Goal: Communication & Community: Share content

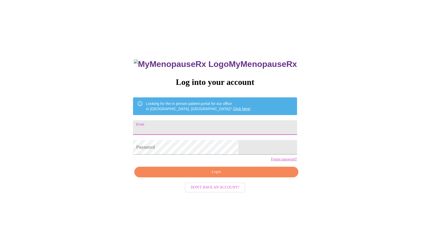
click at [208, 120] on input "Email" at bounding box center [215, 127] width 164 height 15
type input "[EMAIL_ADDRESS][DOMAIN_NAME]"
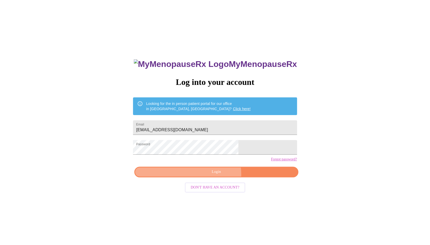
click at [217, 175] on span "Login" at bounding box center [216, 172] width 152 height 7
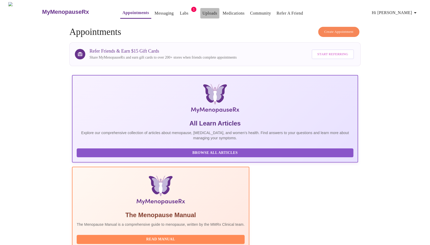
click at [202, 11] on link "Uploads" at bounding box center [209, 13] width 15 height 7
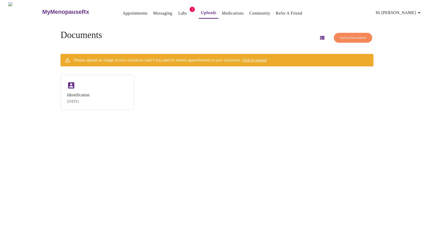
click at [153, 12] on link "Messaging" at bounding box center [162, 13] width 19 height 7
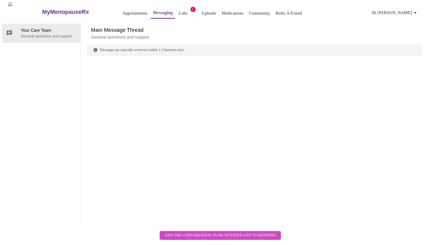
scroll to position [20, 0]
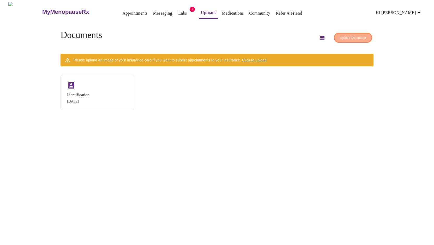
click at [344, 38] on span "Upload Document" at bounding box center [353, 38] width 26 height 6
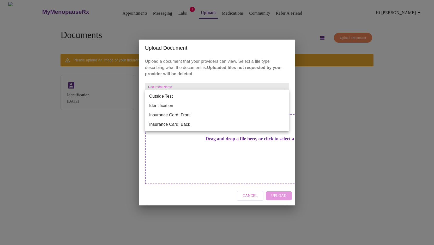
click at [281, 98] on body "MyMenopauseRx Appointments Messaging Labs 1 Uploads Medications Community Refer…" at bounding box center [217, 124] width 430 height 245
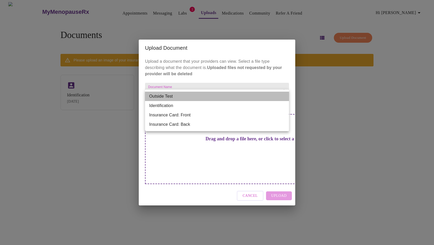
click at [264, 95] on li "Outside Test" at bounding box center [217, 96] width 144 height 9
type input "Outside Test"
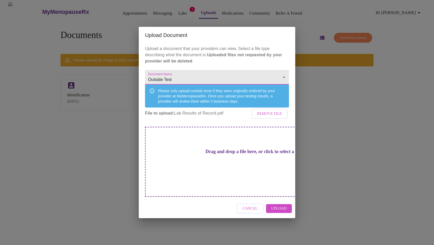
click at [277, 206] on span "Upload" at bounding box center [278, 209] width 15 height 7
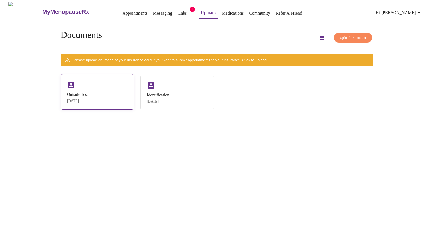
click at [93, 88] on div "Outside Test [DATE]" at bounding box center [97, 91] width 74 height 35
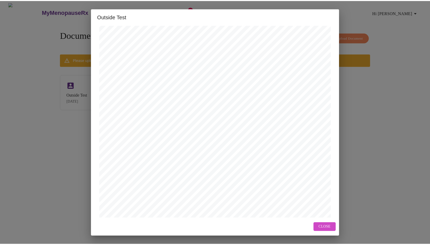
scroll to position [108, 0]
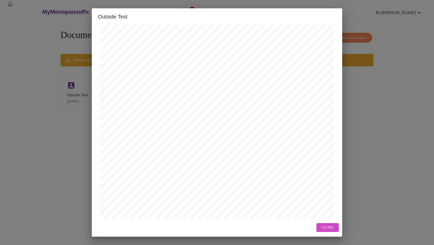
click at [330, 225] on span "Close" at bounding box center [327, 228] width 12 height 7
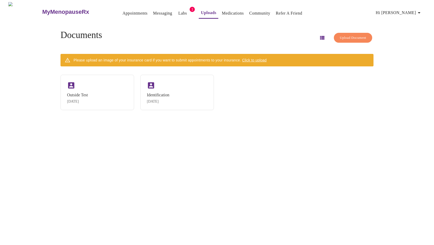
click at [153, 11] on link "Messaging" at bounding box center [162, 13] width 19 height 7
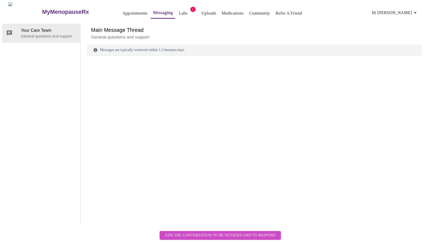
scroll to position [20, 0]
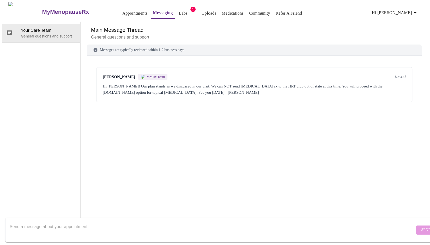
click at [188, 224] on textarea "Send a message about your appointment" at bounding box center [212, 230] width 405 height 17
click at [47, 222] on textarea "I uploaded my labs. I did [MEDICAL_DATA] and [MEDICAL_DATA]." at bounding box center [212, 230] width 405 height 17
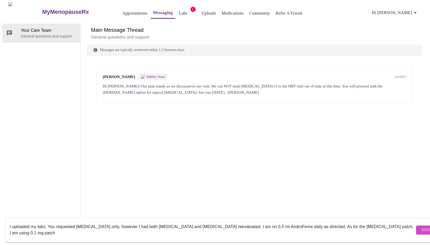
click at [375, 222] on textarea "I uploaded my labs. You requested [MEDICAL_DATA] only, however I had both [MEDI…" at bounding box center [212, 230] width 405 height 17
click at [273, 223] on textarea "I uploaded my labs. You requested [MEDICAL_DATA] only, however I had both [MEDI…" at bounding box center [212, 230] width 405 height 17
click at [179, 228] on textarea "I uploaded my labs. You requested [MEDICAL_DATA] only, however I had both [MEDI…" at bounding box center [212, 230] width 405 height 17
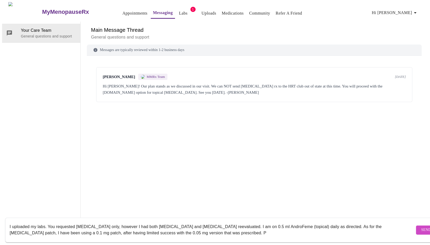
click at [319, 223] on textarea "I uploaded my labs. You requested [MEDICAL_DATA] only, however I had both [MEDI…" at bounding box center [212, 230] width 405 height 17
click at [300, 222] on textarea "I uploaded my labs. You requested [MEDICAL_DATA] only, however I had both [MEDI…" at bounding box center [212, 230] width 405 height 17
click at [44, 222] on textarea "I uploaded my labs. You requested [MEDICAL_DATA] only, however I had both [MEDI…" at bounding box center [212, 230] width 405 height 17
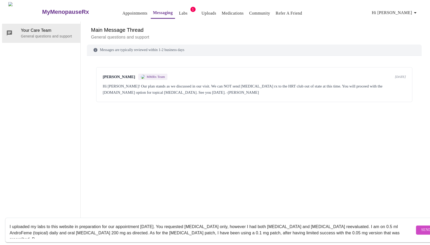
click at [342, 223] on textarea "I uploaded my labs to this website in preparation for our appointment [DATE]. Y…" at bounding box center [212, 230] width 405 height 17
click at [398, 229] on textarea "I uploaded my labs to this website in preparation for our appointment [DATE]. Y…" at bounding box center [212, 230] width 405 height 17
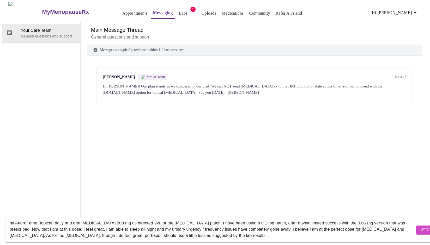
type textarea "I uploaded my labs to this website in preparation for our appointment [DATE]. Y…"
click at [421, 227] on span "Send" at bounding box center [426, 230] width 10 height 7
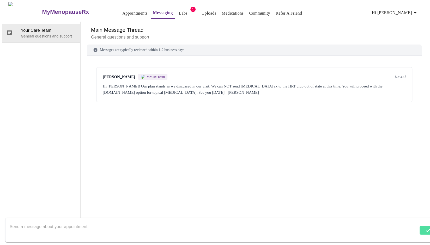
scroll to position [0, 0]
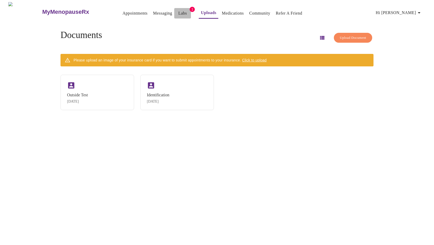
click at [178, 10] on link "Labs" at bounding box center [182, 13] width 9 height 7
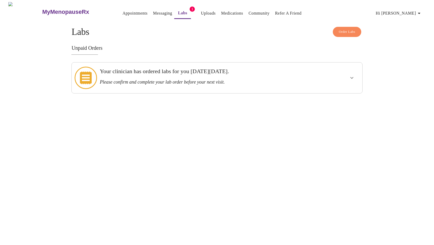
click at [201, 13] on link "Uploads" at bounding box center [208, 13] width 15 height 7
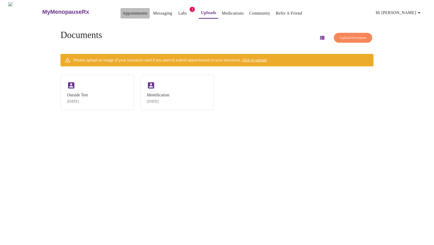
click at [123, 10] on link "Appointments" at bounding box center [135, 13] width 25 height 7
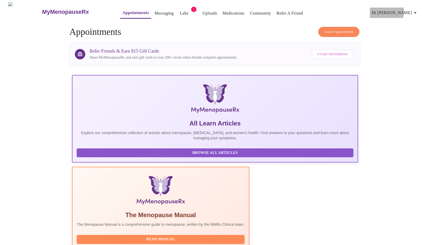
click at [402, 10] on span "Hi [PERSON_NAME]" at bounding box center [395, 12] width 46 height 7
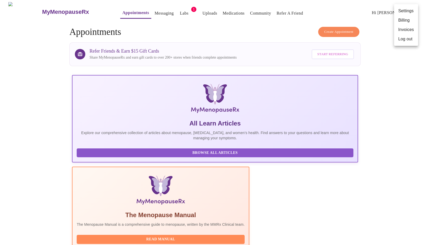
click at [220, 13] on div at bounding box center [217, 122] width 434 height 245
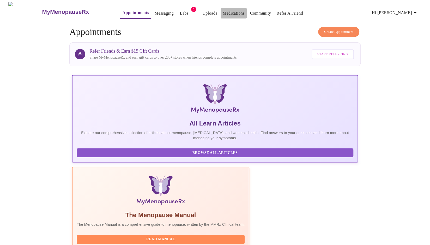
click at [223, 12] on link "Medications" at bounding box center [234, 13] width 22 height 7
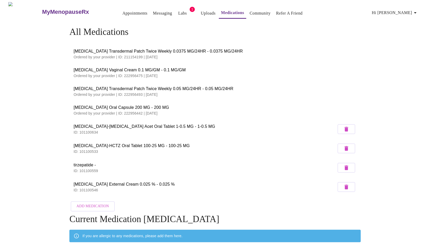
click at [405, 10] on span "Hi [PERSON_NAME]" at bounding box center [395, 12] width 46 height 7
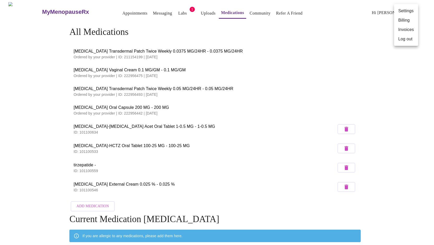
click at [403, 39] on li "Log out" at bounding box center [406, 38] width 24 height 9
